Goal: Information Seeking & Learning: Find specific fact

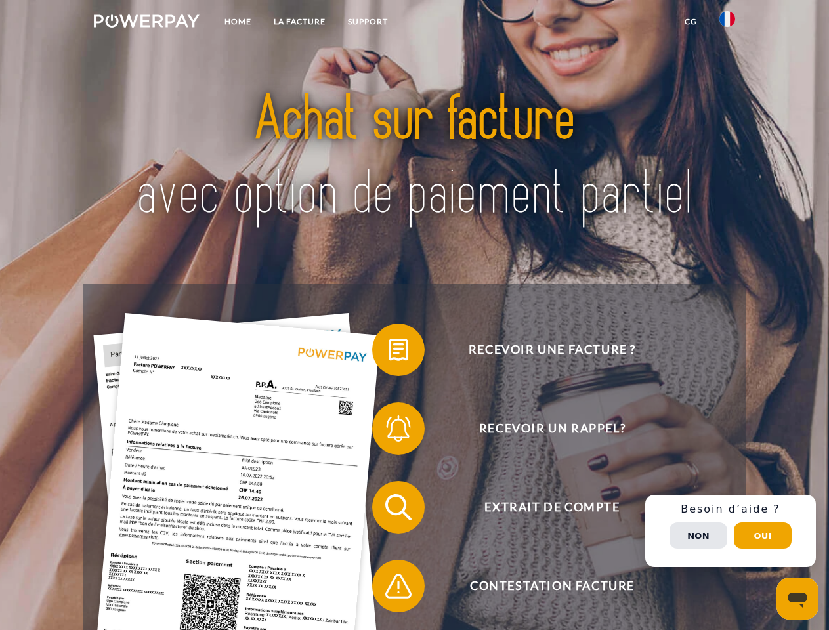
click at [146, 23] on img at bounding box center [147, 20] width 106 height 13
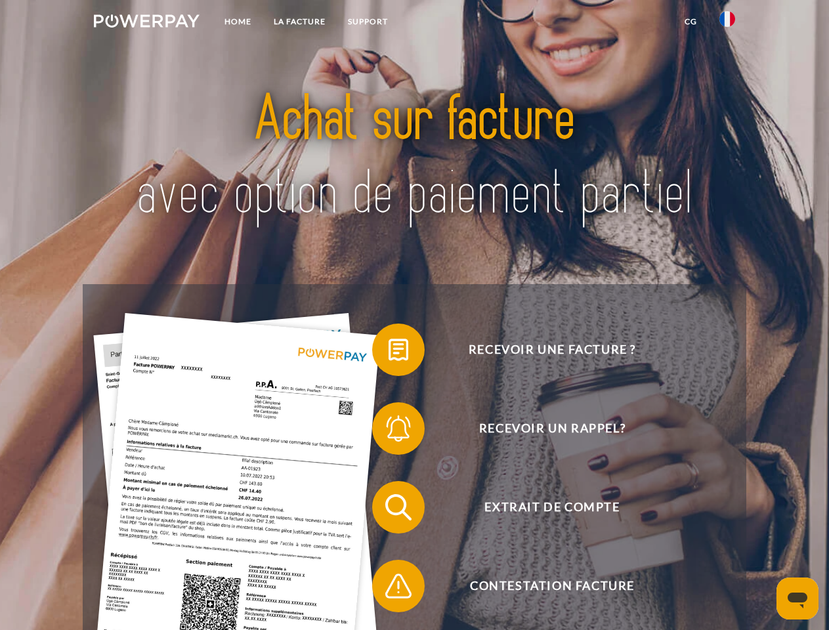
click at [727, 23] on img at bounding box center [727, 19] width 16 height 16
click at [690, 22] on link "CG" at bounding box center [690, 22] width 35 height 24
click at [388, 352] on span at bounding box center [379, 350] width 66 height 66
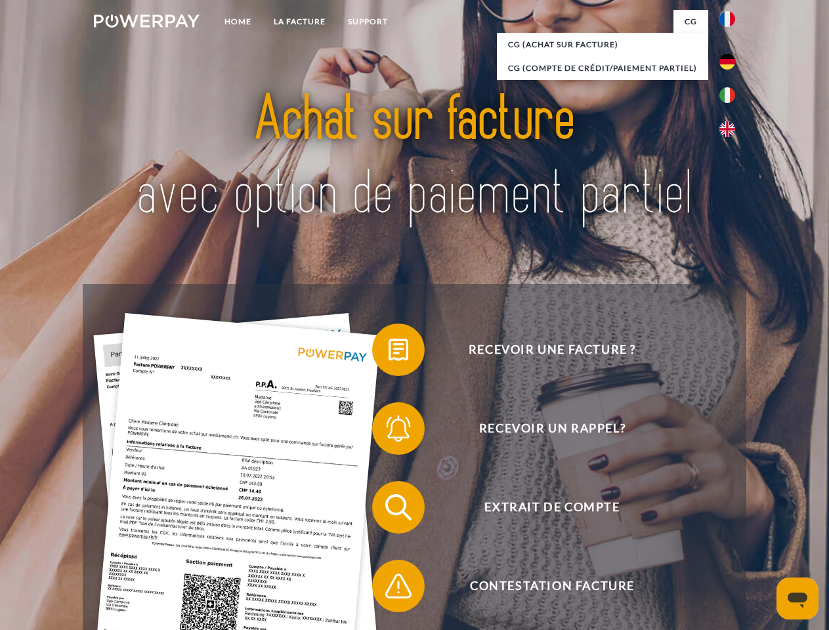
click at [388, 431] on span at bounding box center [379, 429] width 66 height 66
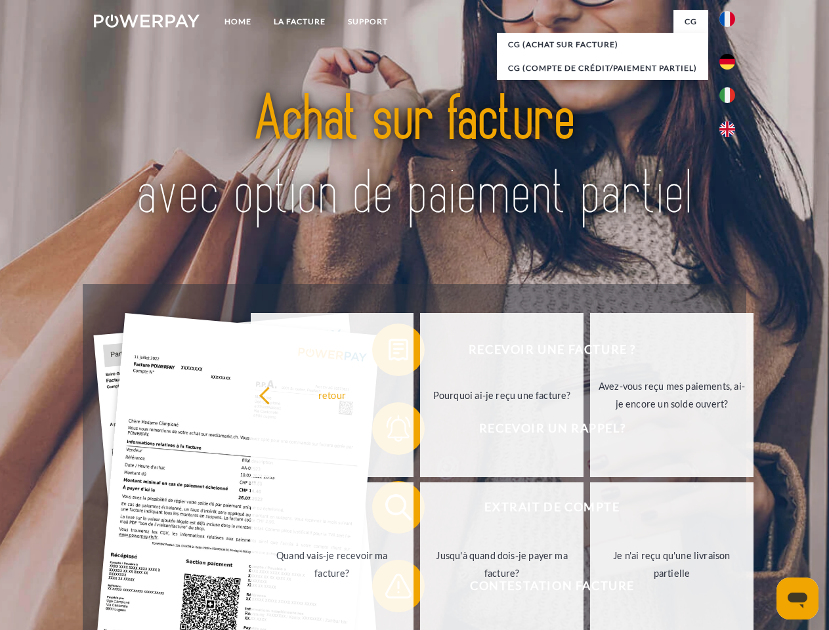
click at [420, 510] on link "Jusqu'à quand dois-je payer ma facture?" at bounding box center [501, 564] width 163 height 164
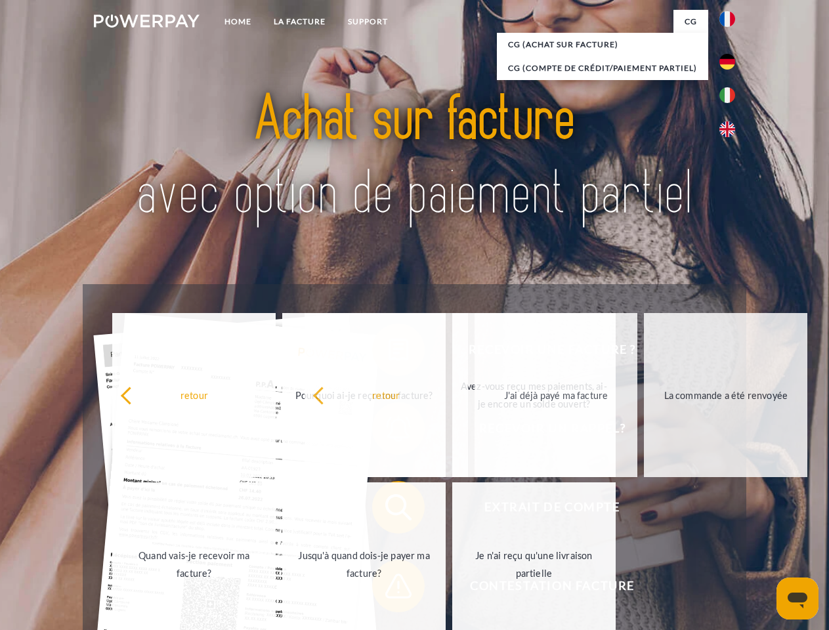
click at [388, 588] on span at bounding box center [379, 586] width 66 height 66
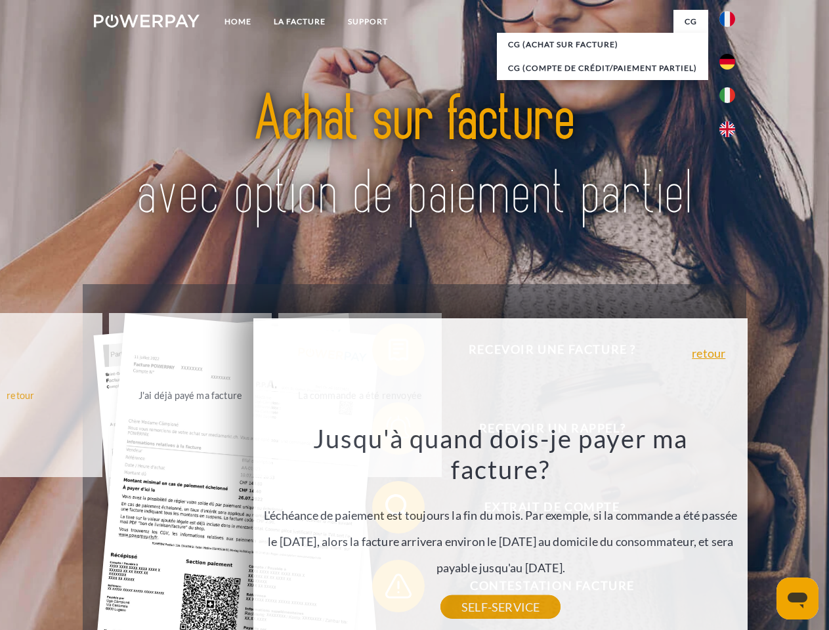
click at [730, 531] on div "Recevoir une facture ? Recevoir un rappel? Extrait de compte retour" at bounding box center [414, 546] width 663 height 525
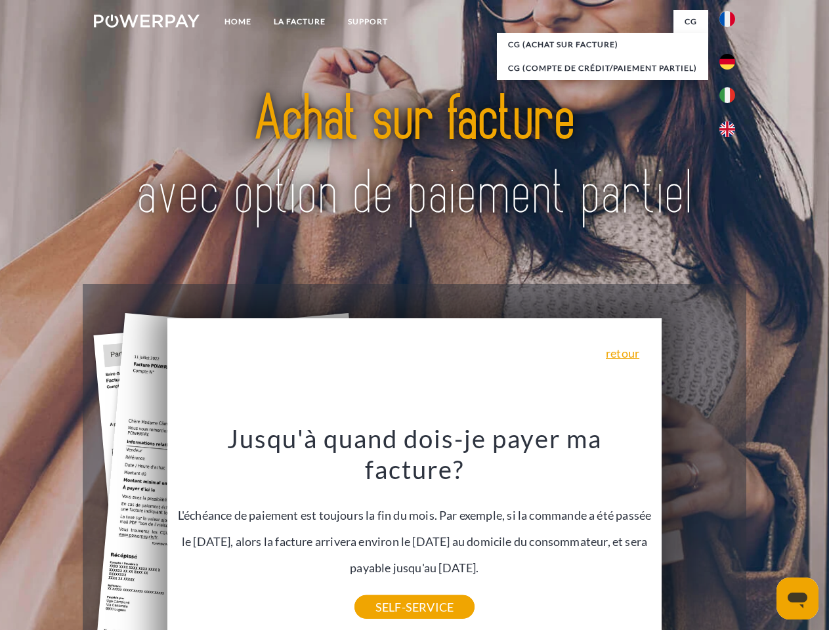
click at [698, 533] on span "Extrait de compte" at bounding box center [551, 507] width 321 height 52
click at [762, 535] on header "Home LA FACTURE Support" at bounding box center [414, 453] width 829 height 906
